Goal: Task Accomplishment & Management: Manage account settings

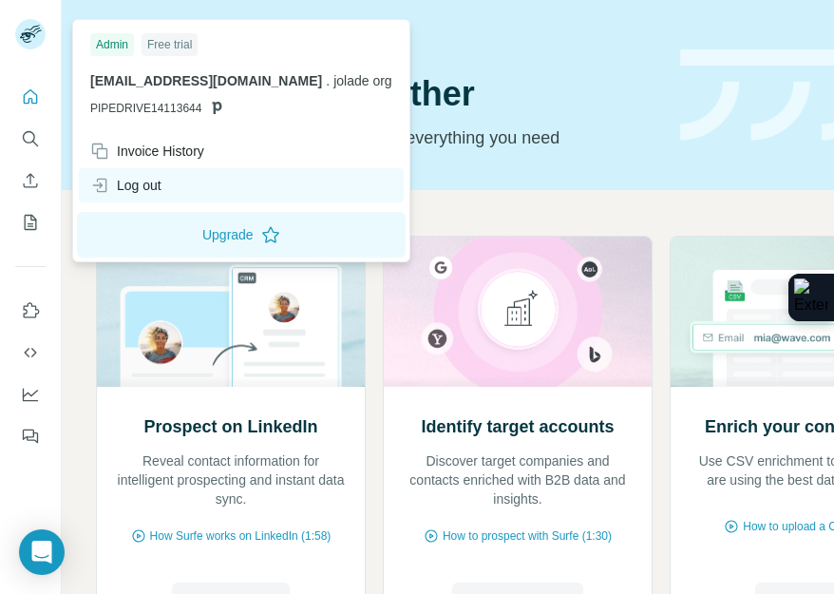
click at [109, 184] on div "Log out" at bounding box center [125, 185] width 71 height 19
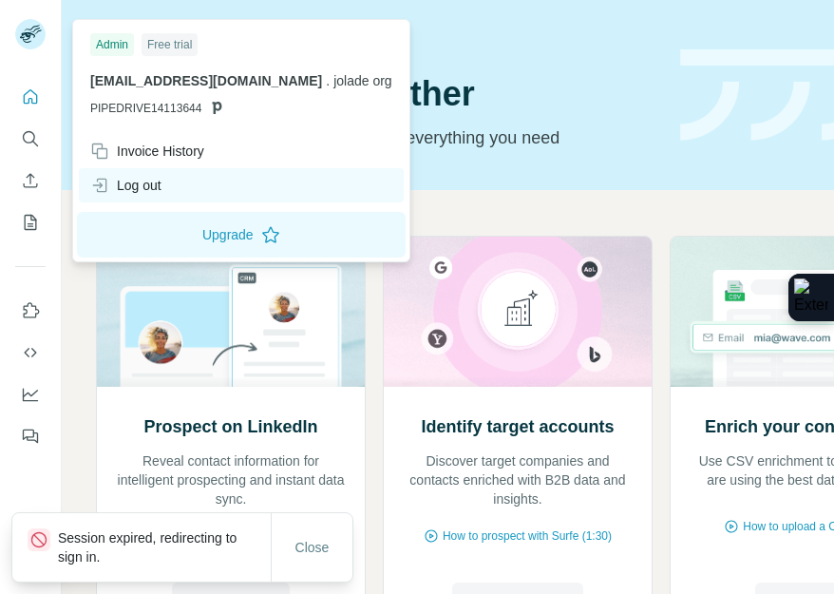
click at [109, 184] on div "Log out" at bounding box center [125, 185] width 71 height 19
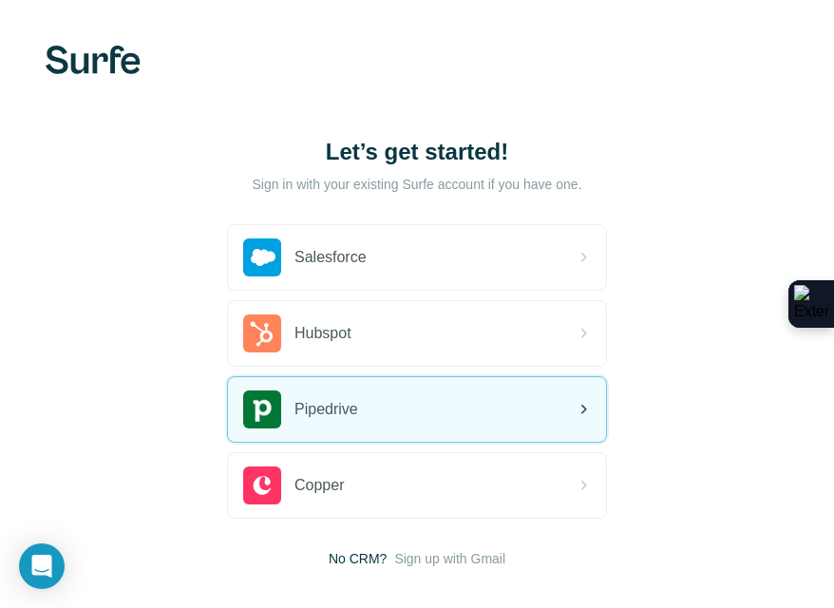
click at [301, 404] on span "Pipedrive" at bounding box center [327, 409] width 64 height 23
